Goal: Information Seeking & Learning: Check status

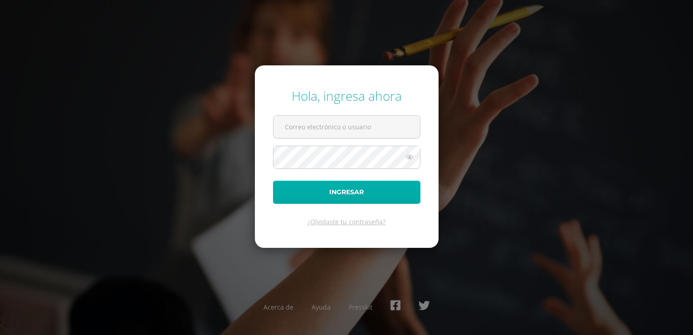
type input "[EMAIL_ADDRESS][DOMAIN_NAME]"
click at [347, 191] on button "Ingresar" at bounding box center [346, 191] width 147 height 23
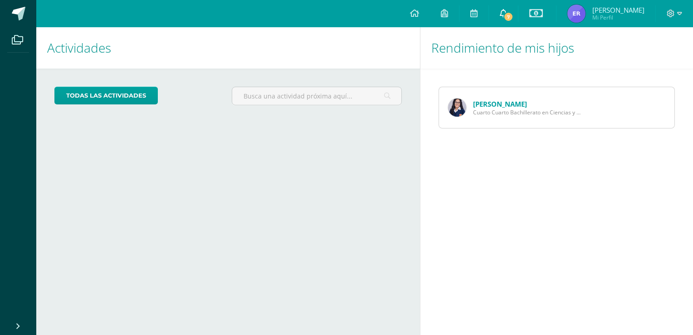
click at [507, 12] on icon at bounding box center [503, 13] width 7 height 8
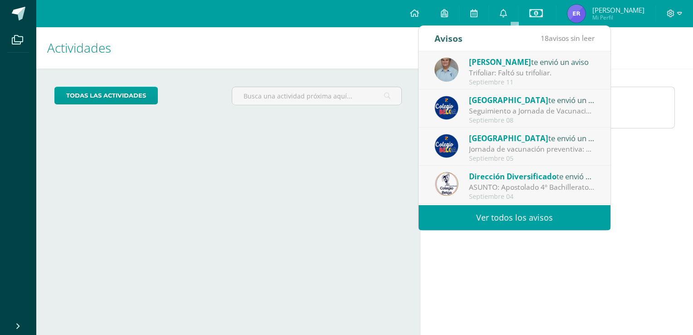
click at [490, 76] on div "Trifoliar: Faltó su trifoliar." at bounding box center [532, 73] width 126 height 10
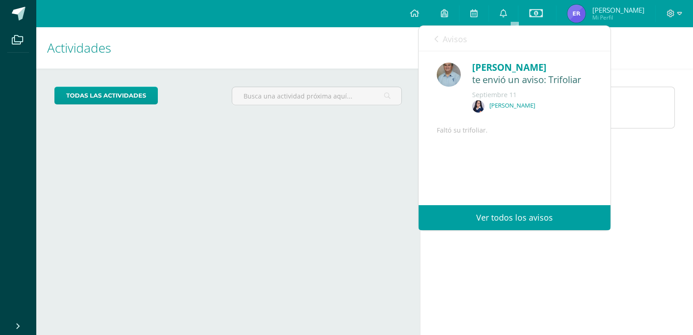
click at [517, 219] on link "Ver todos los avisos" at bounding box center [514, 217] width 192 height 25
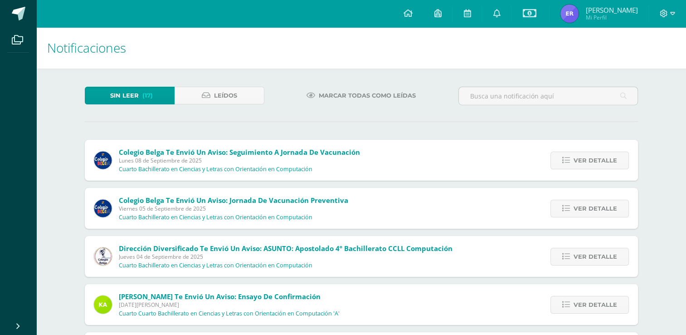
click at [352, 94] on span "Marcar todas como leídas" at bounding box center [367, 95] width 97 height 17
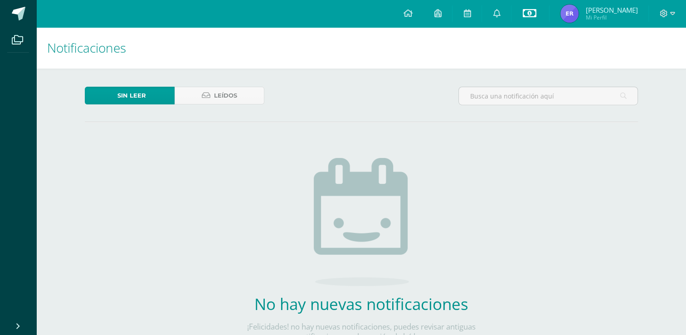
click at [536, 15] on icon at bounding box center [529, 13] width 14 height 11
click at [531, 52] on link "Estado de cuenta actual" at bounding box center [539, 52] width 100 height 22
click at [608, 19] on span "Mi Perfil" at bounding box center [611, 18] width 52 height 8
click at [579, 15] on img at bounding box center [569, 14] width 18 height 18
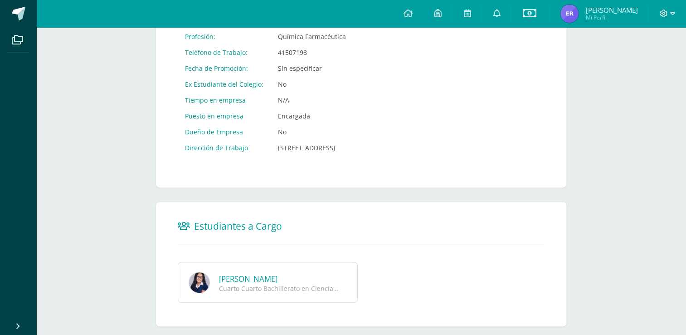
scroll to position [462, 0]
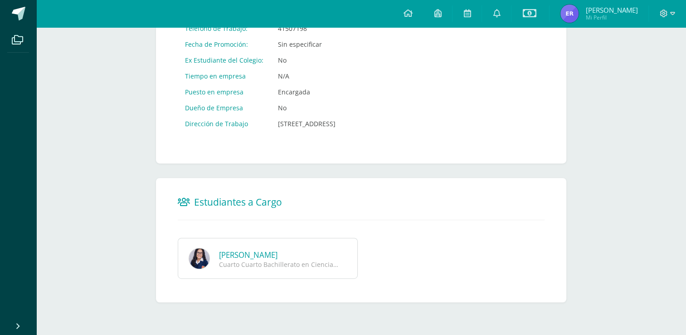
click at [602, 20] on span "Mi Perfil" at bounding box center [611, 18] width 52 height 8
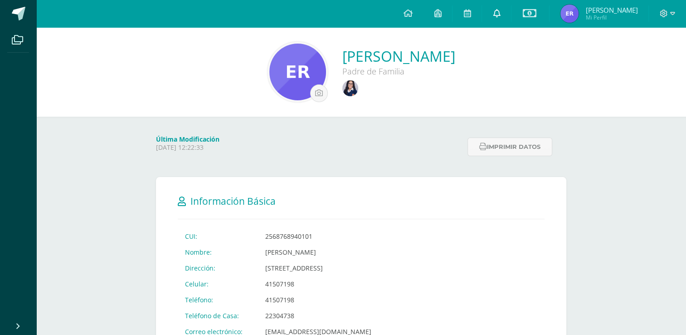
click at [500, 14] on icon at bounding box center [496, 13] width 7 height 8
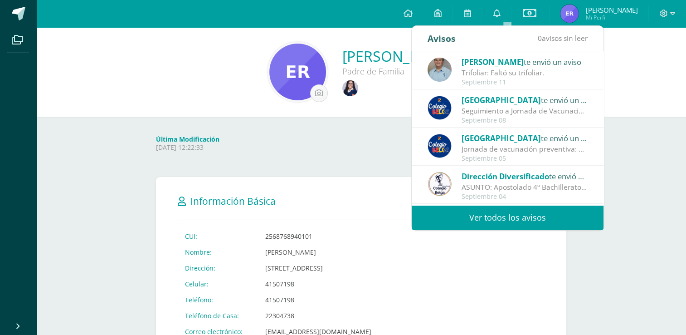
click at [523, 82] on div "Septiembre 11" at bounding box center [525, 82] width 126 height 8
